Goal: Information Seeking & Learning: Learn about a topic

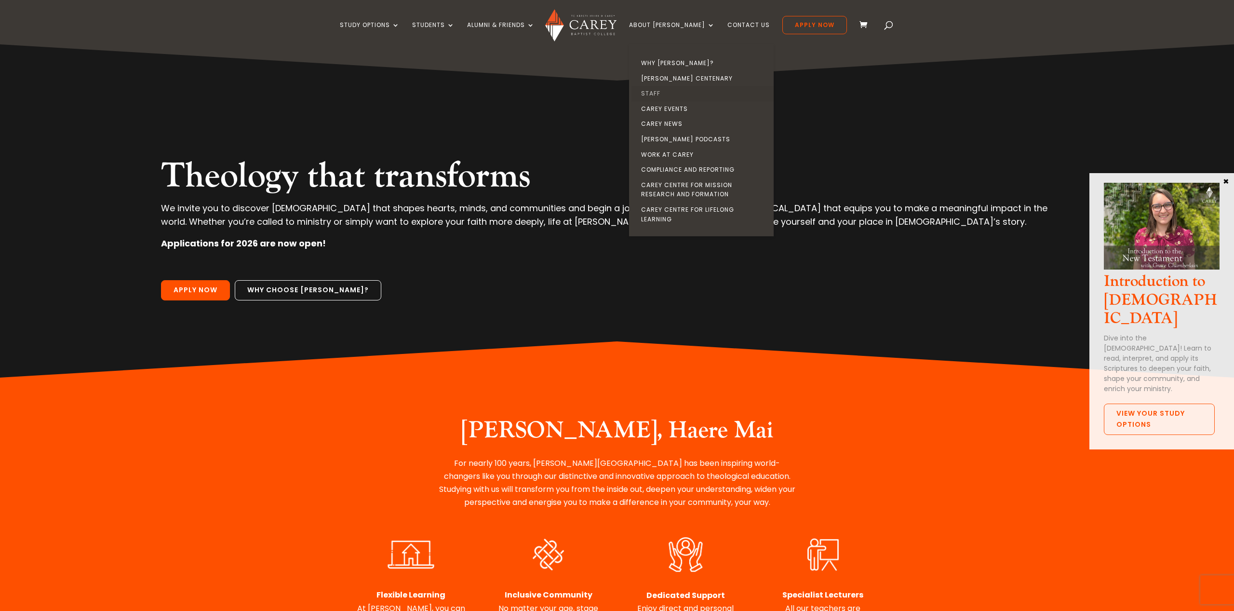
click at [673, 95] on link "Staff" at bounding box center [704, 93] width 145 height 15
click at [670, 93] on link "Staff" at bounding box center [704, 93] width 145 height 15
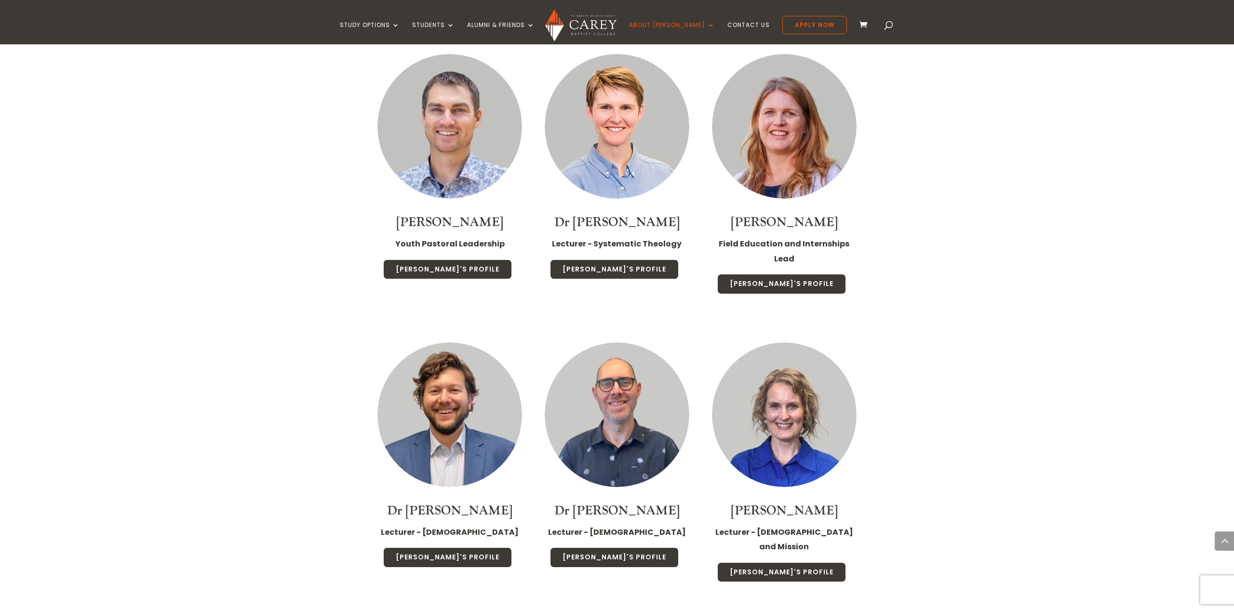
scroll to position [1683, 0]
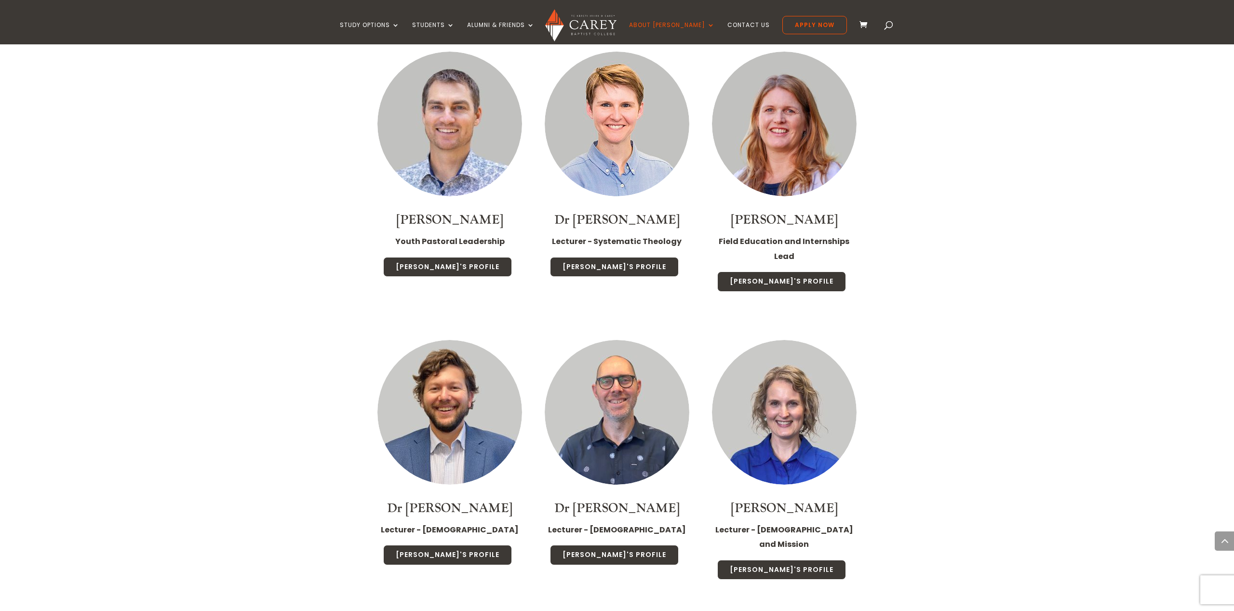
click at [645, 391] on img at bounding box center [617, 412] width 145 height 145
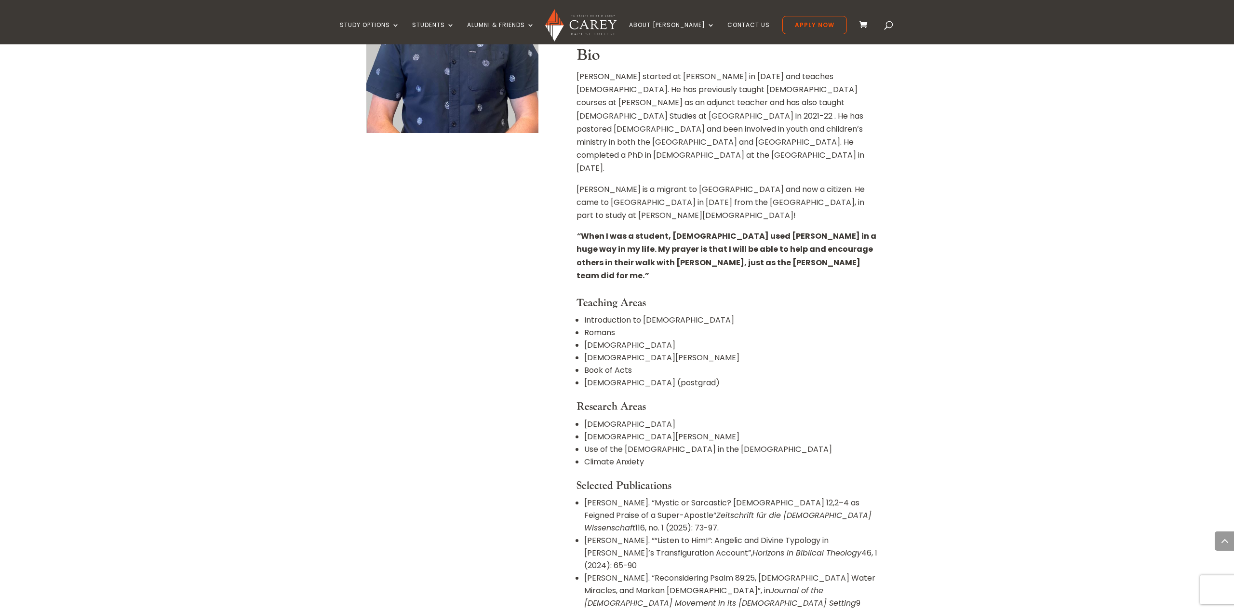
scroll to position [404, 0]
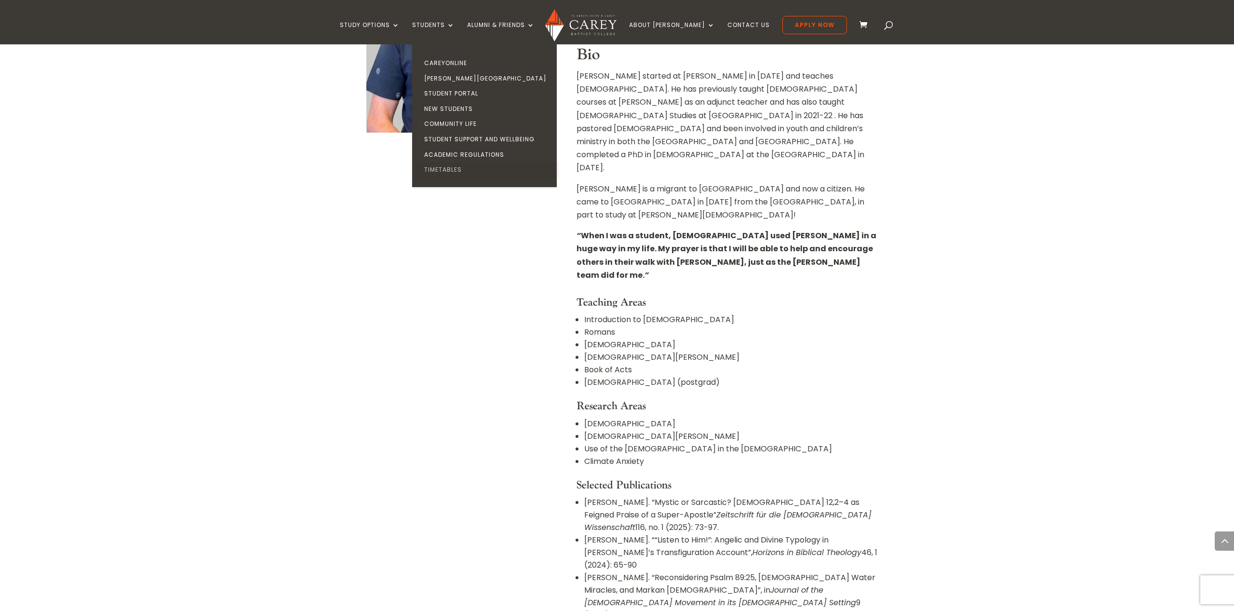
click at [471, 166] on link "Timetables" at bounding box center [487, 169] width 145 height 15
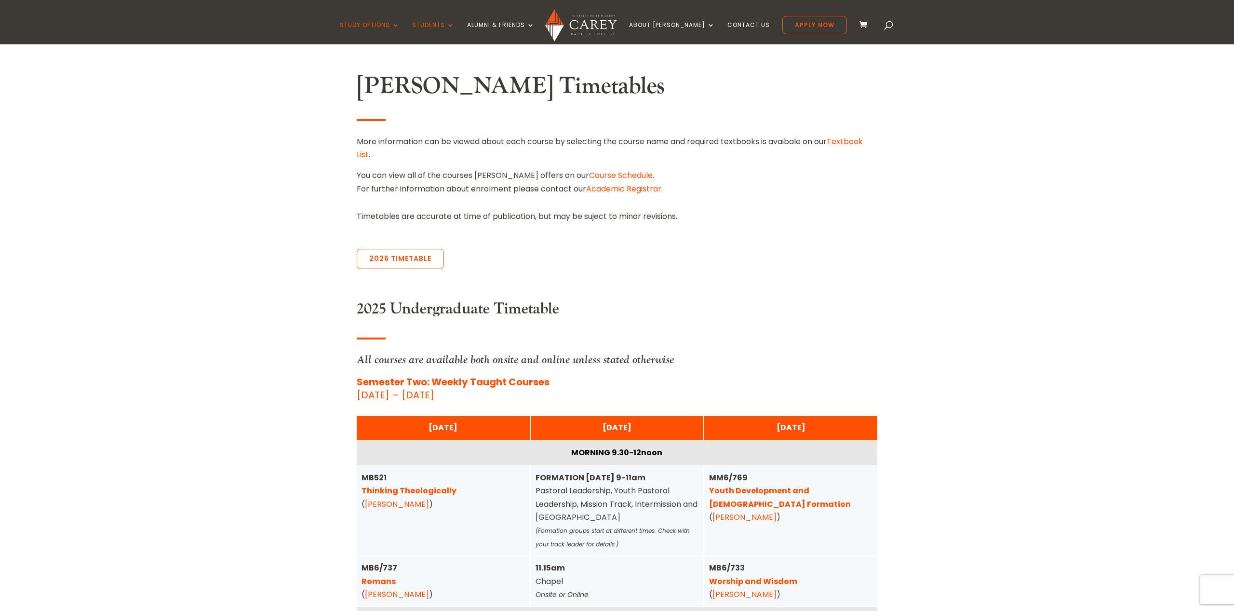
scroll to position [253, 0]
click at [400, 264] on link "2026 Timetable" at bounding box center [400, 259] width 87 height 20
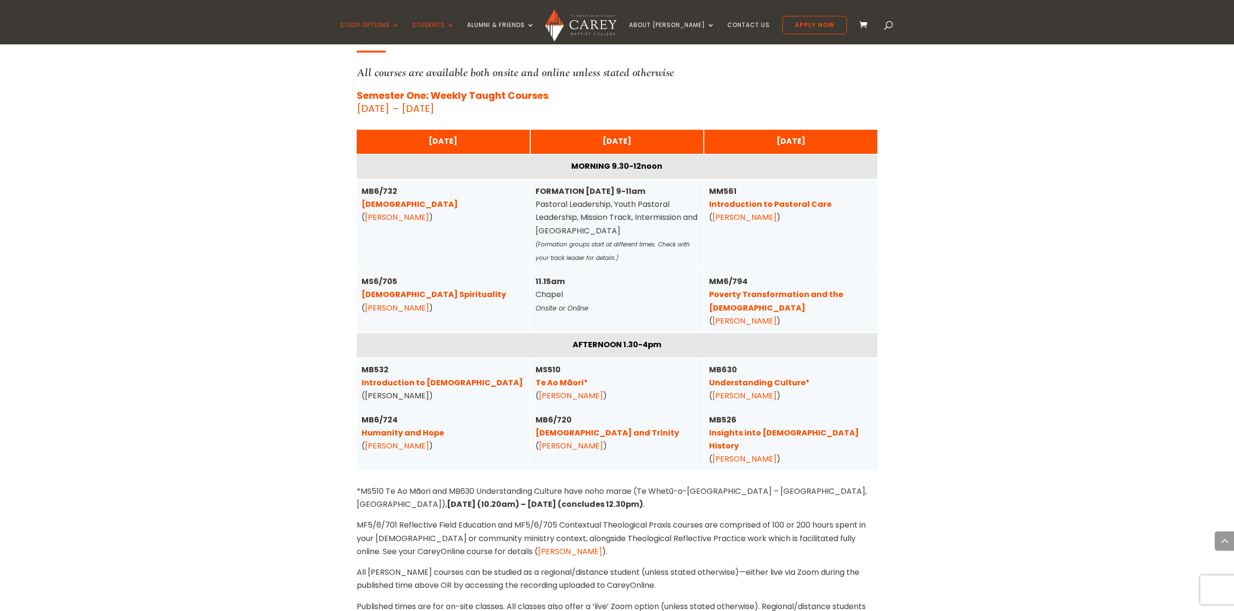
scroll to position [2393, 0]
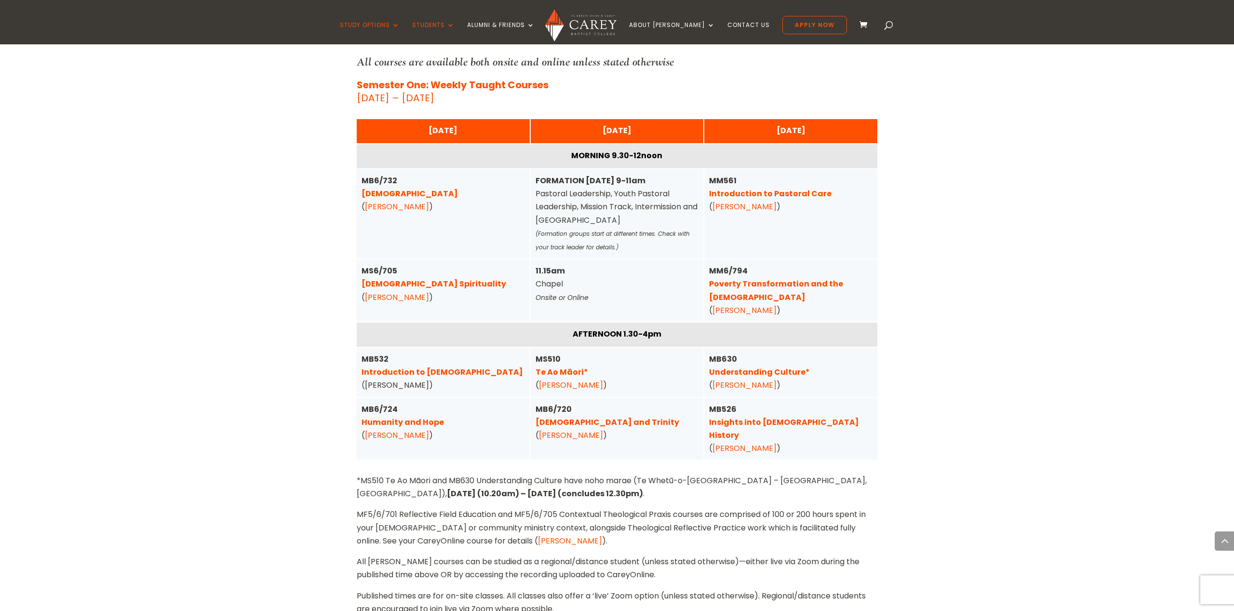
click at [199, 286] on div "Home » Study » Timetables Carey Timetables More information can be viewed about…" at bounding box center [617, 101] width 1234 height 4468
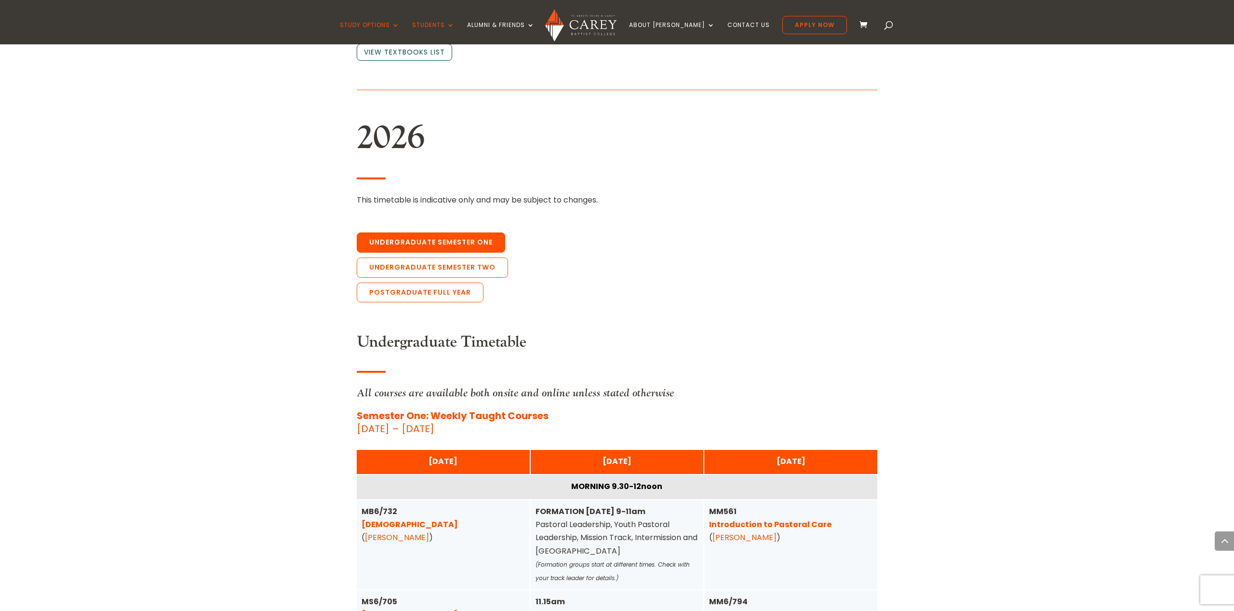
scroll to position [2021, 0]
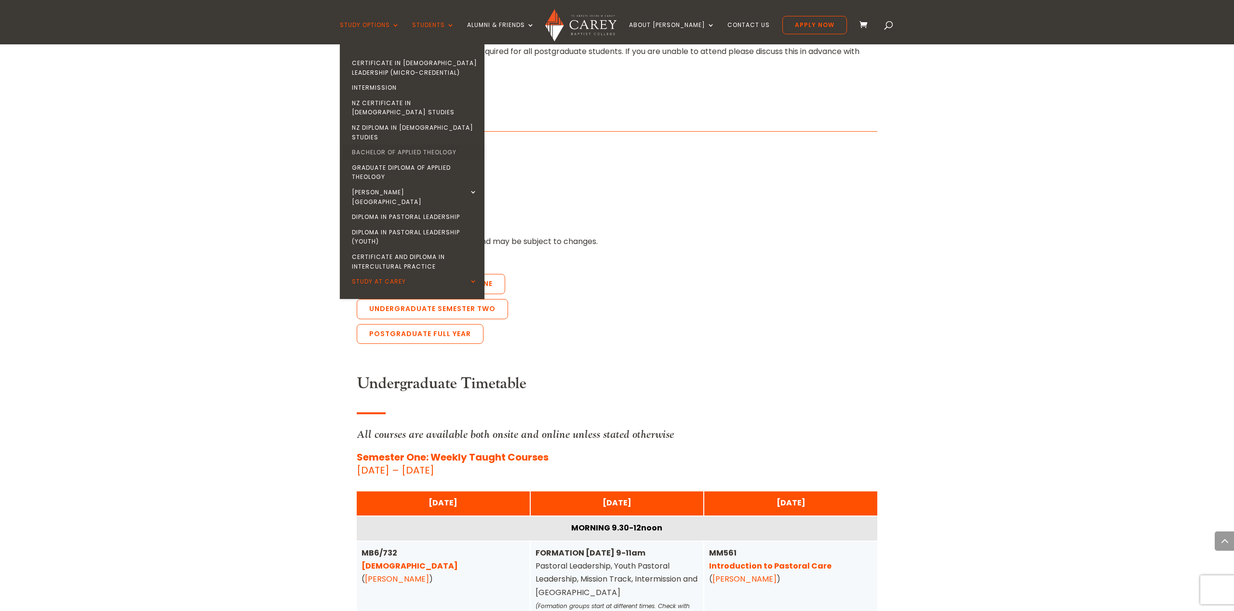
click at [415, 145] on link "Bachelor of Applied Theology" at bounding box center [414, 152] width 145 height 15
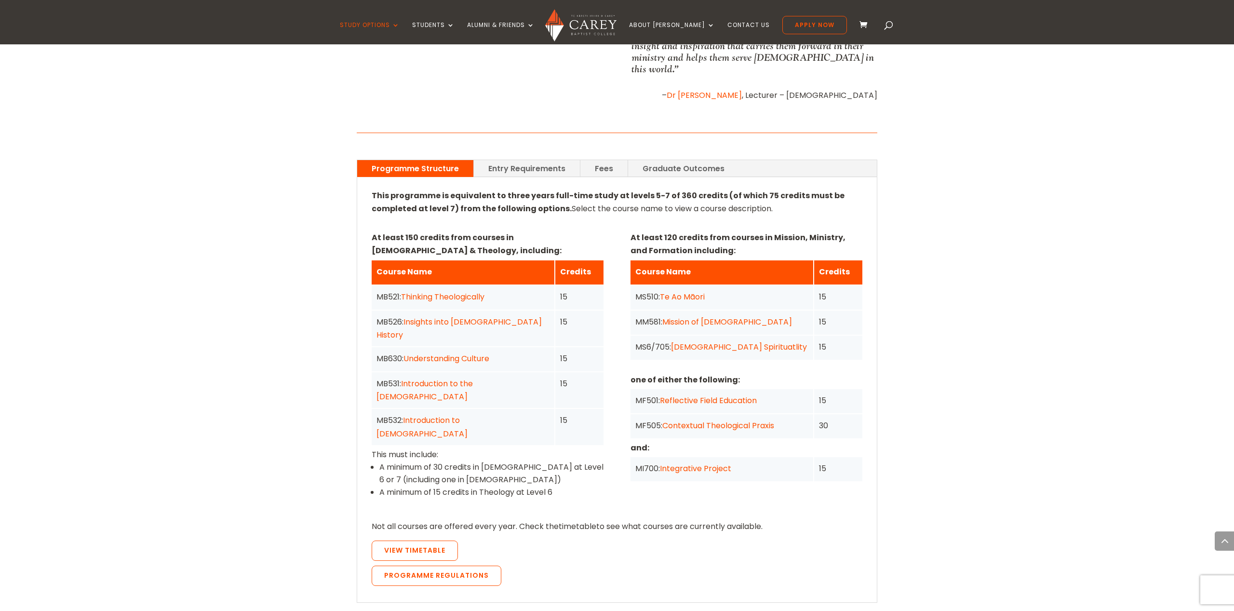
scroll to position [606, 0]
click at [590, 31] on img at bounding box center [580, 25] width 71 height 32
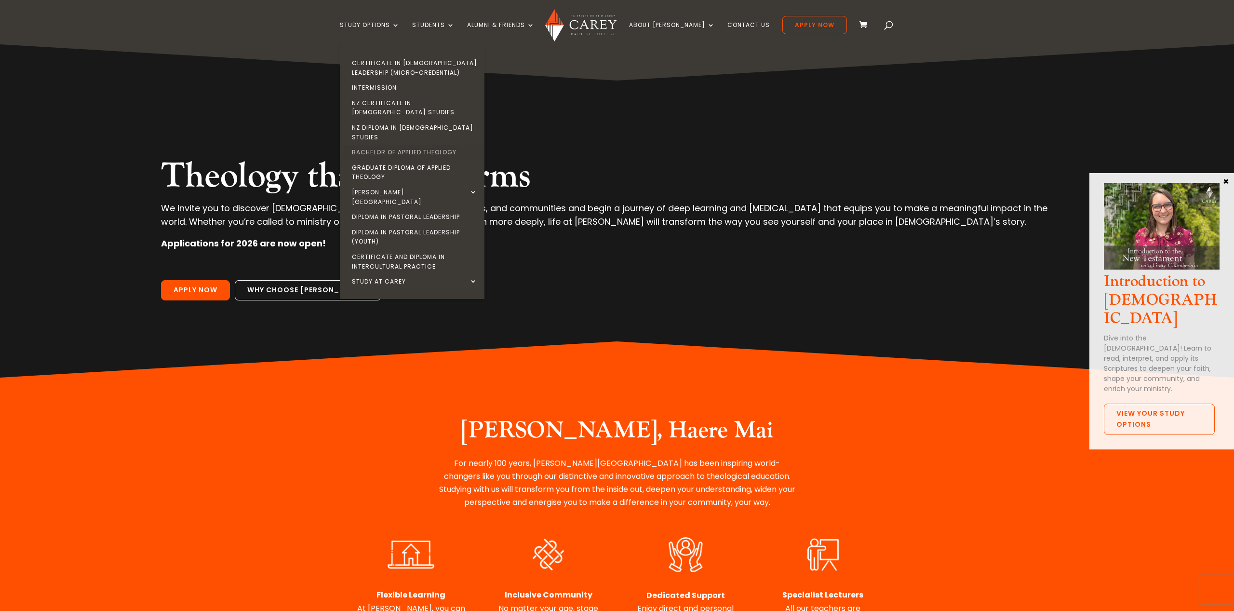
click at [419, 145] on link "Bachelor of Applied Theology" at bounding box center [414, 152] width 145 height 15
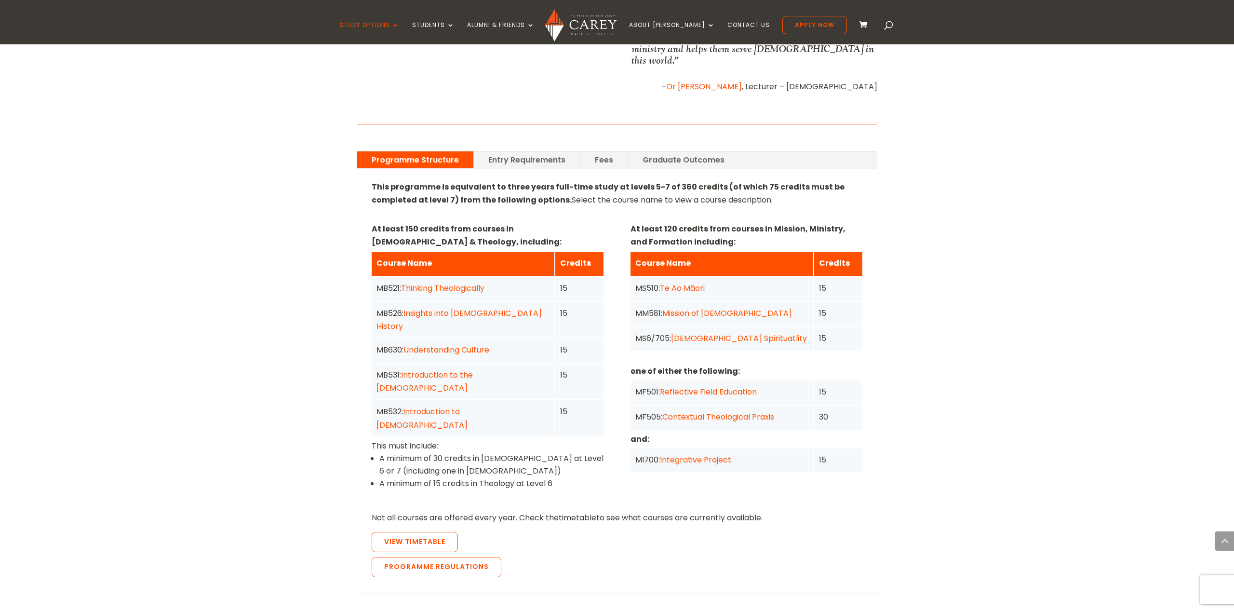
scroll to position [615, 0]
click at [953, 390] on div "Home » Study » Bachelor of Applied Theology Programme Outline Do you want to gr…" at bounding box center [617, 373] width 1234 height 1215
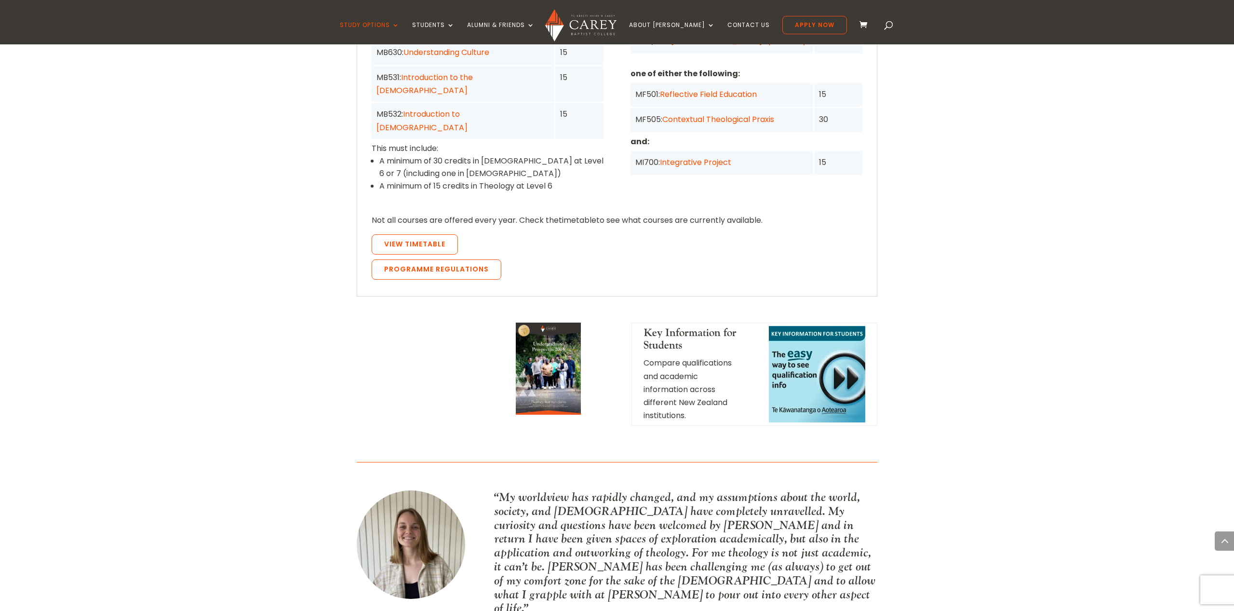
scroll to position [914, 0]
